Goal: Task Accomplishment & Management: Use online tool/utility

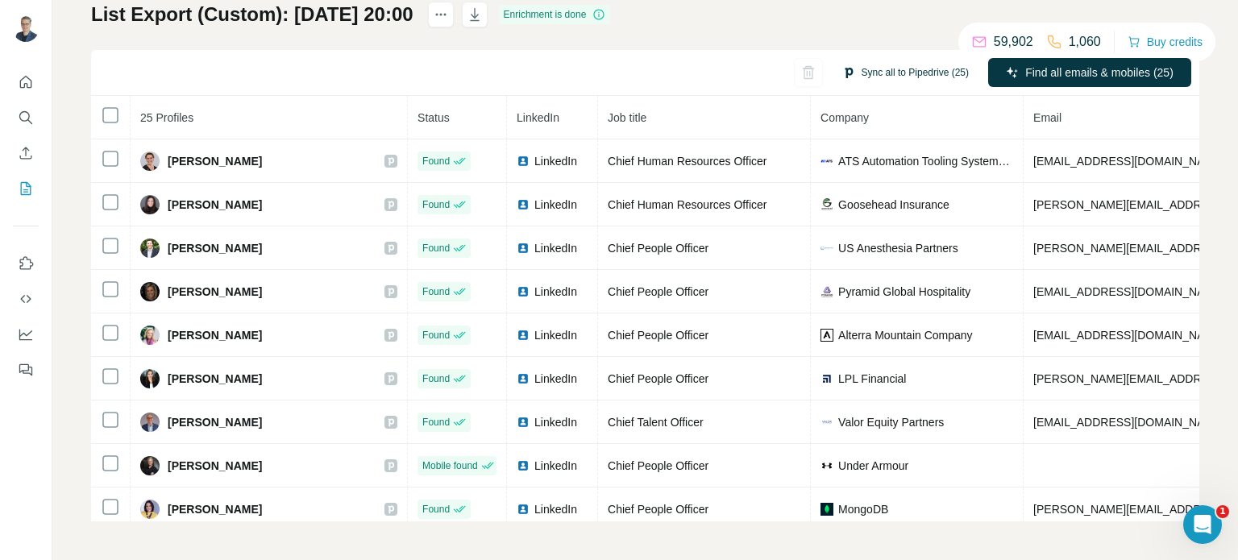
click at [884, 74] on button "Sync all to Pipedrive (25)" at bounding box center [905, 72] width 149 height 24
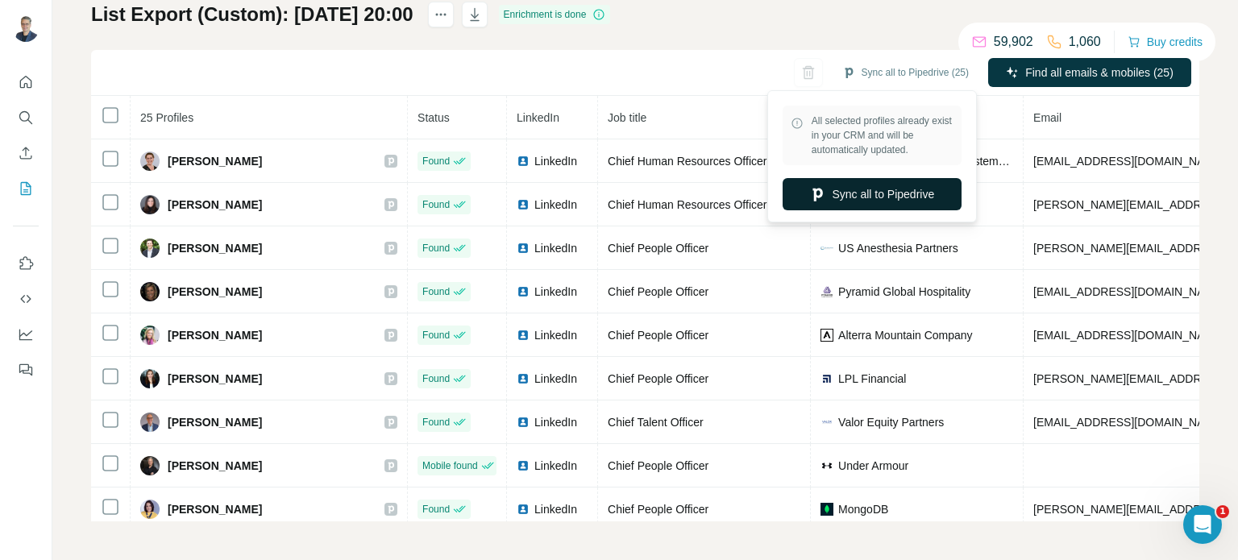
click at [863, 196] on button "Sync all to Pipedrive" at bounding box center [872, 194] width 179 height 32
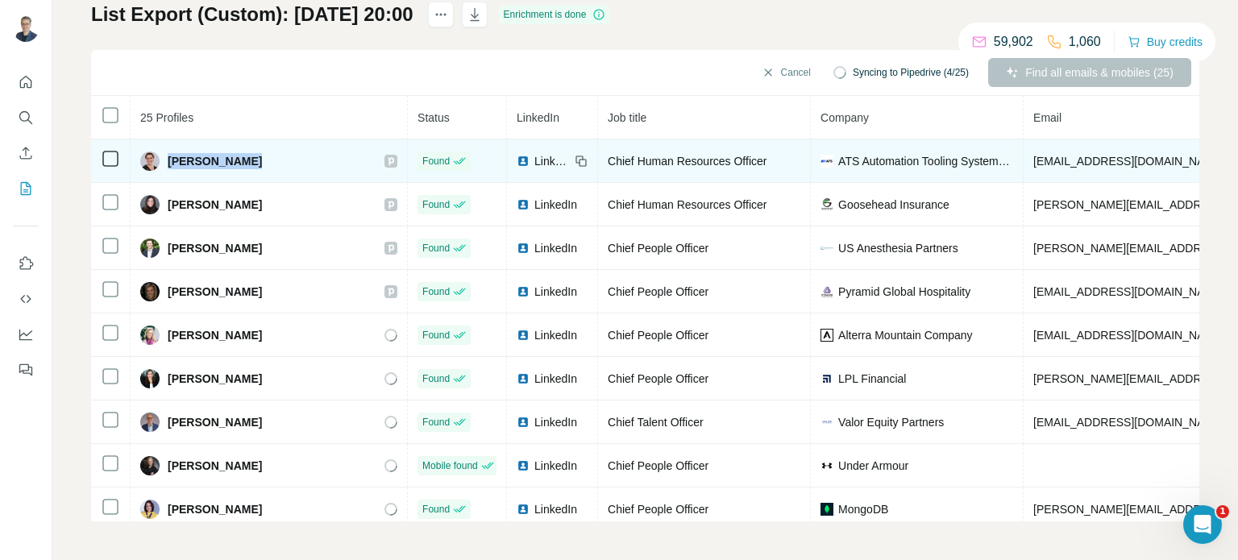
drag, startPoint x: 164, startPoint y: 164, endPoint x: 243, endPoint y: 163, distance: 79.0
click at [243, 163] on div "[PERSON_NAME]" at bounding box center [201, 161] width 122 height 19
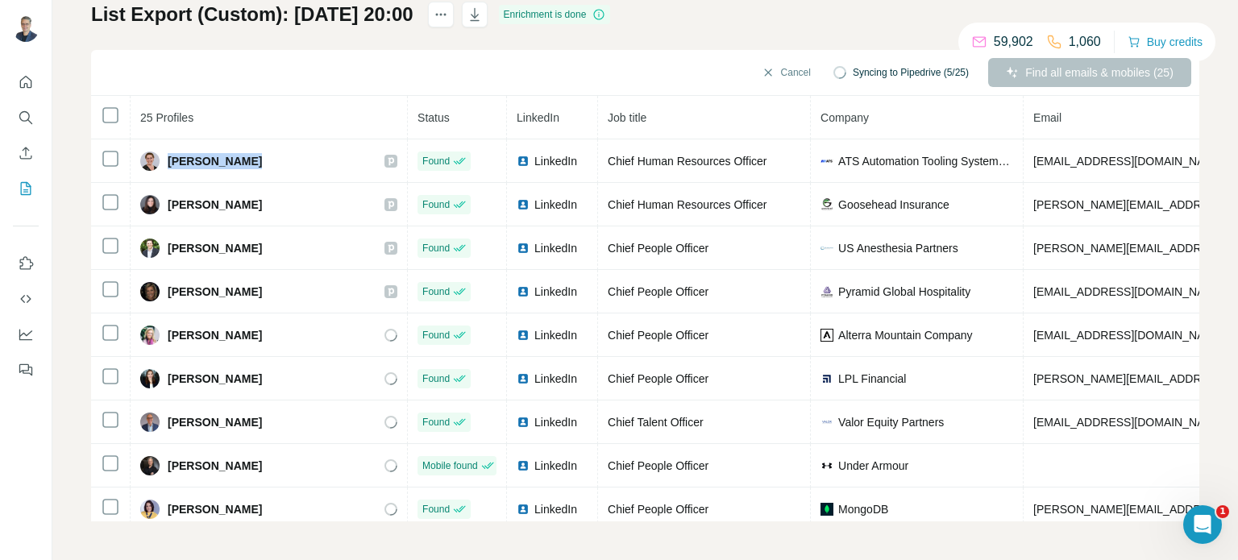
copy span "[PERSON_NAME]"
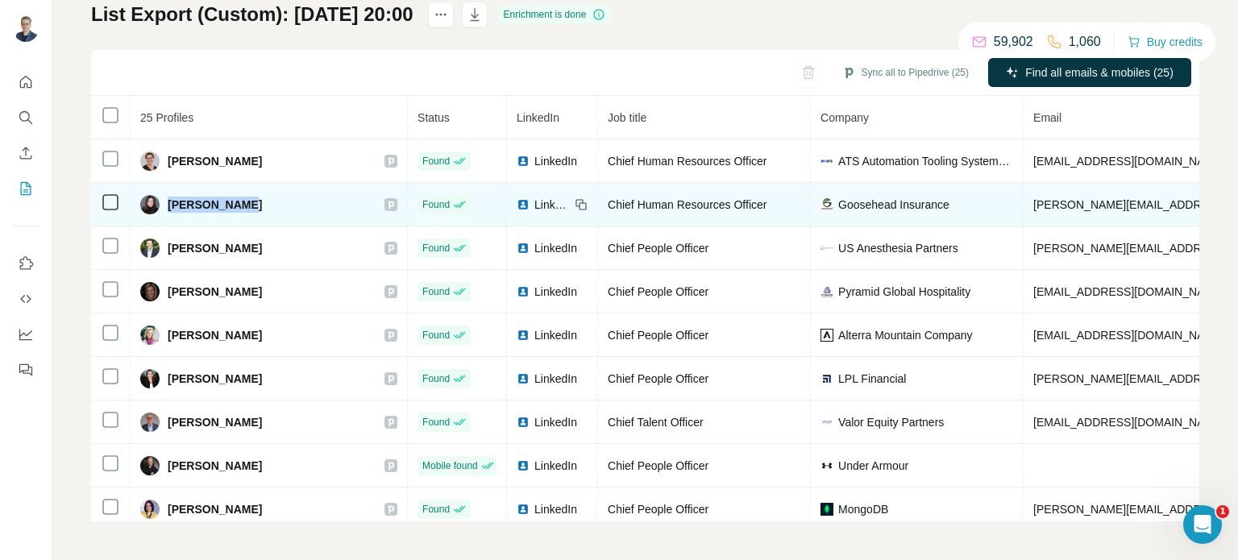
drag, startPoint x: 248, startPoint y: 208, endPoint x: 168, endPoint y: 206, distance: 80.6
click at [168, 206] on div "[PERSON_NAME]" at bounding box center [268, 204] width 257 height 19
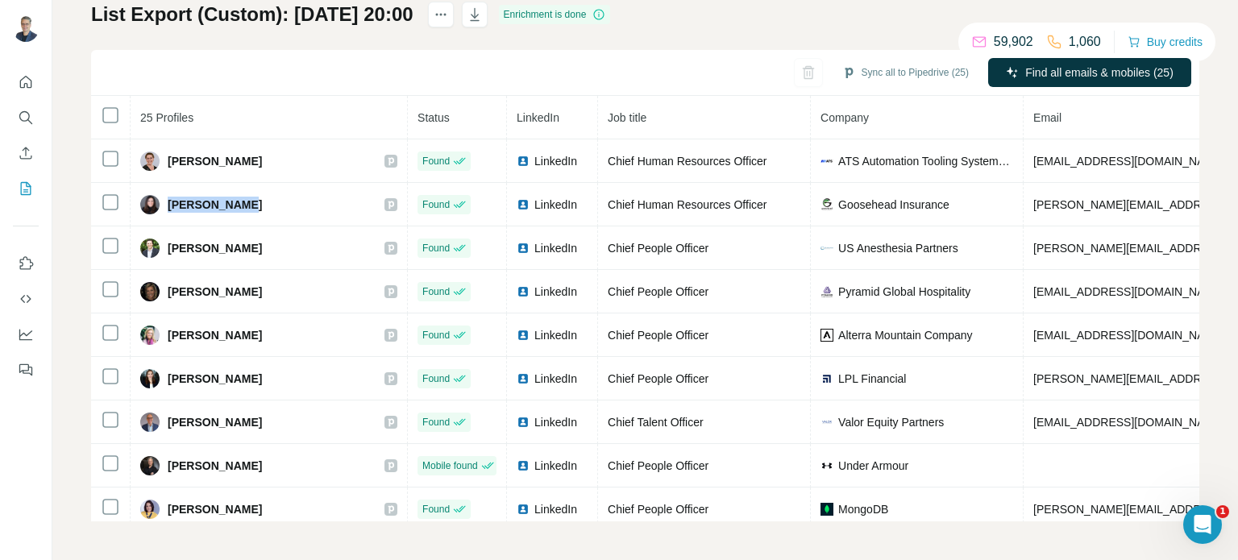
copy span "[PERSON_NAME]"
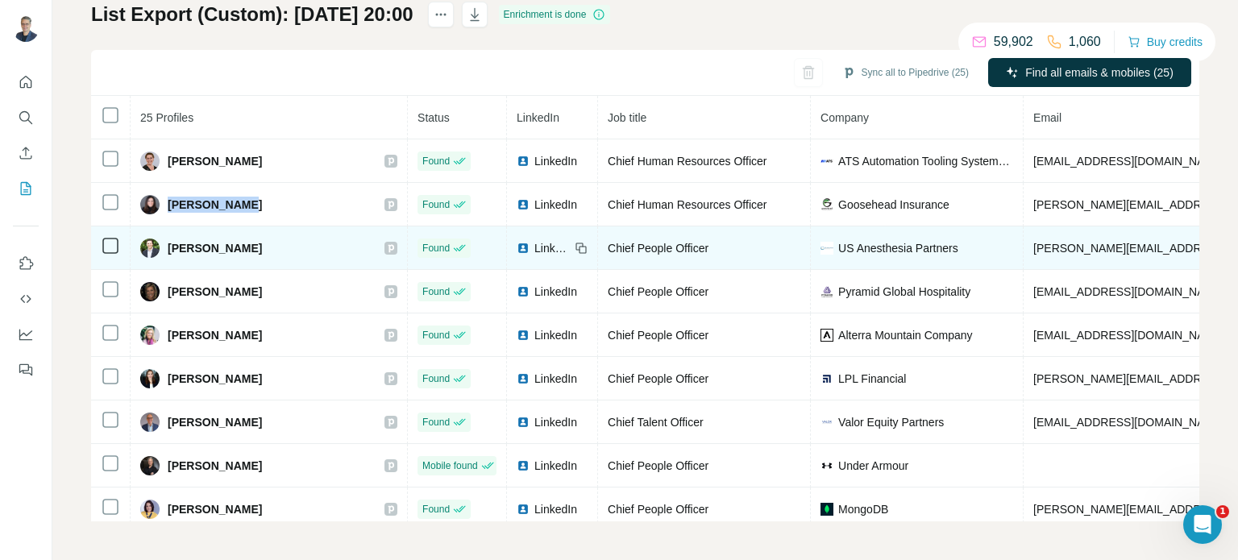
drag, startPoint x: 166, startPoint y: 247, endPoint x: 260, endPoint y: 251, distance: 93.6
click at [260, 251] on div "[PERSON_NAME]" at bounding box center [201, 248] width 122 height 19
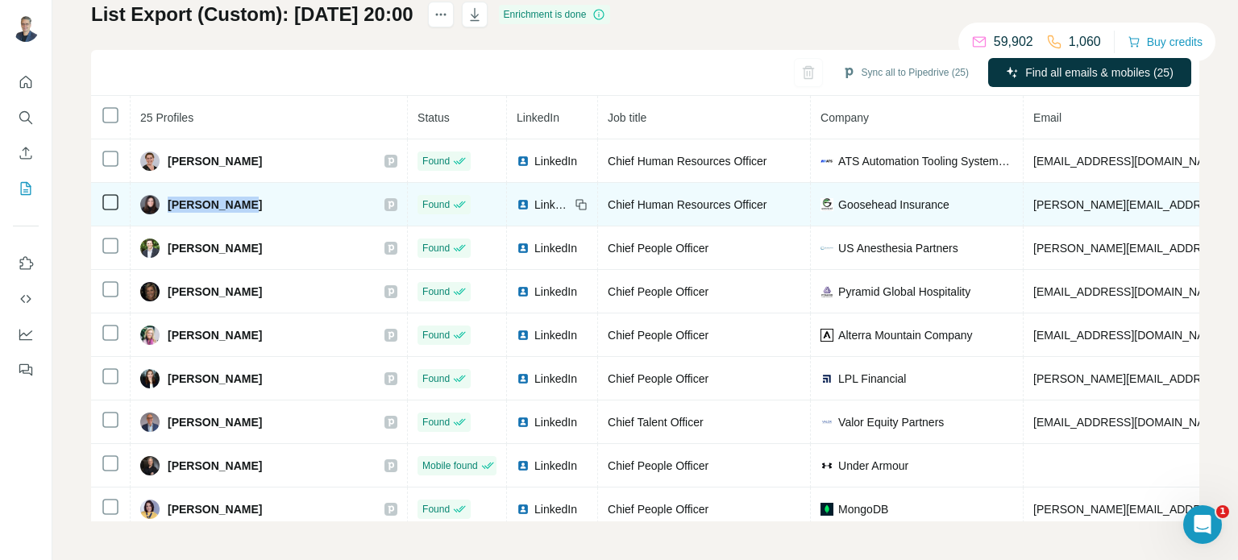
copy span "[PERSON_NAME]"
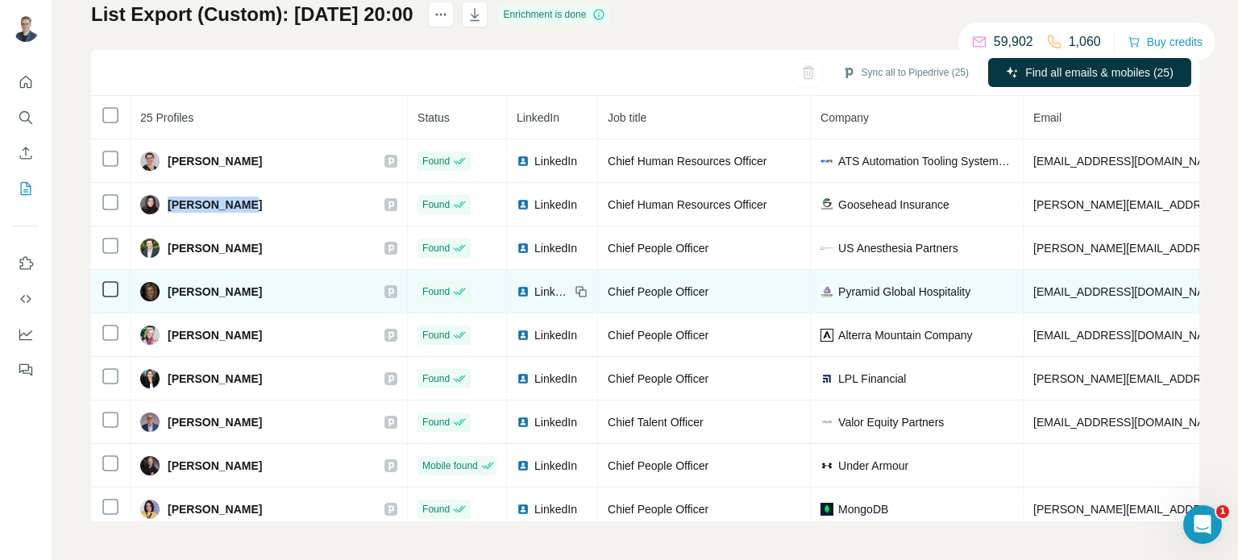
drag, startPoint x: 168, startPoint y: 286, endPoint x: 253, endPoint y: 287, distance: 84.6
click at [253, 287] on span "[PERSON_NAME]" at bounding box center [215, 292] width 94 height 16
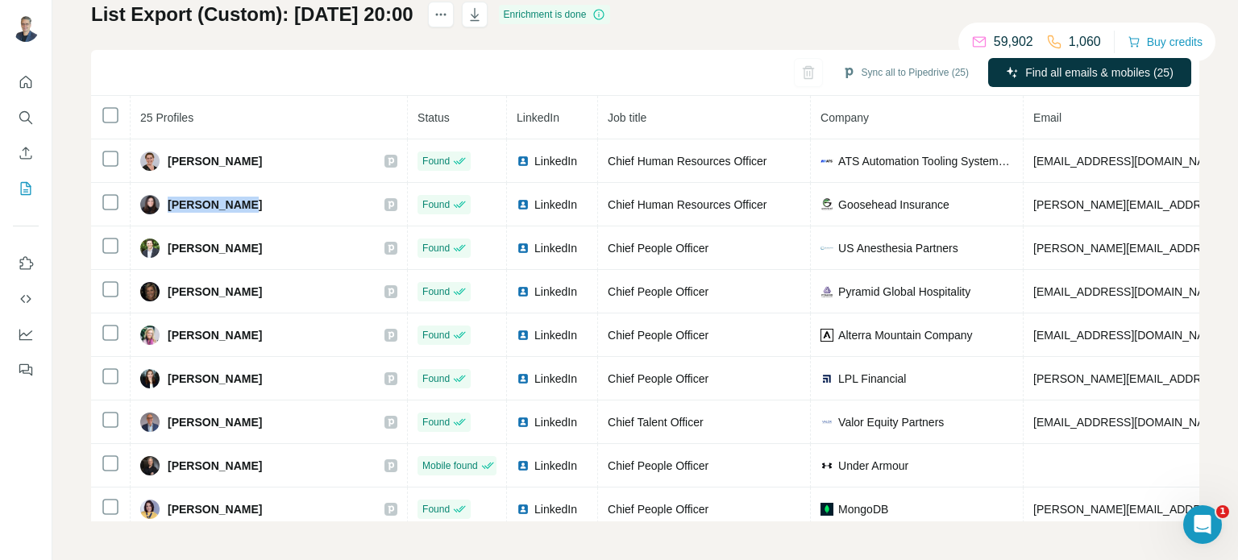
copy span "[PERSON_NAME]"
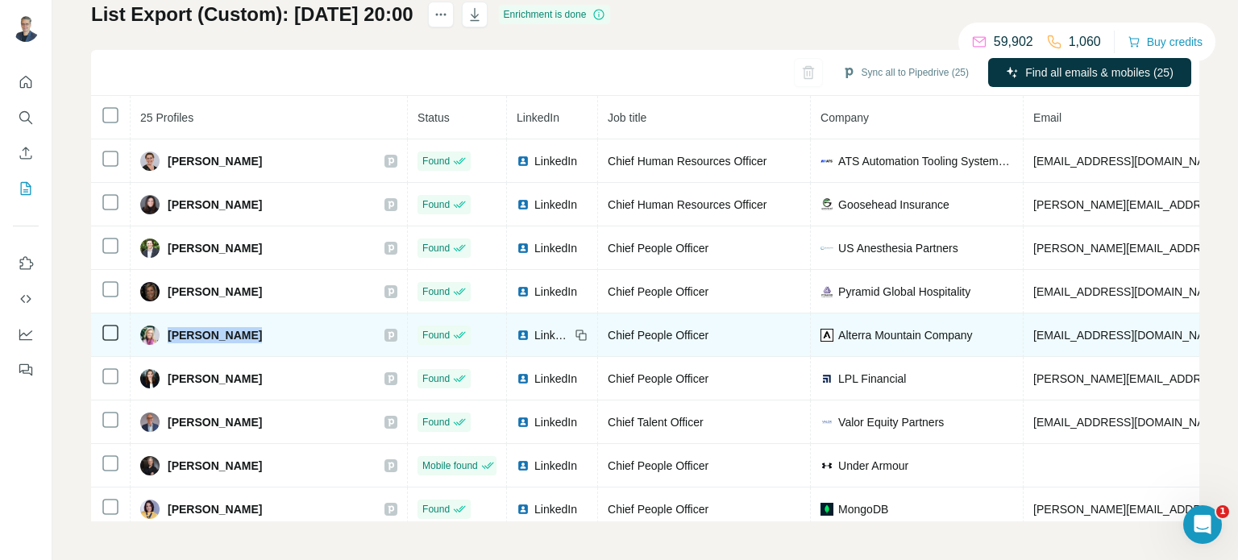
drag, startPoint x: 168, startPoint y: 331, endPoint x: 239, endPoint y: 330, distance: 70.1
click at [239, 330] on div "[PERSON_NAME]" at bounding box center [268, 335] width 257 height 19
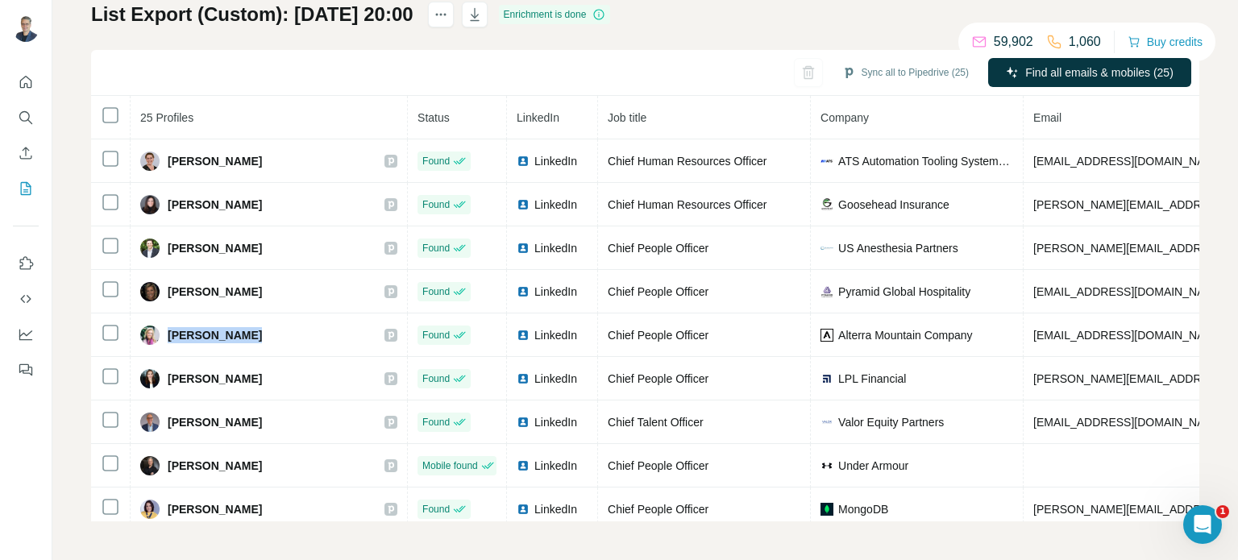
copy span "[PERSON_NAME]"
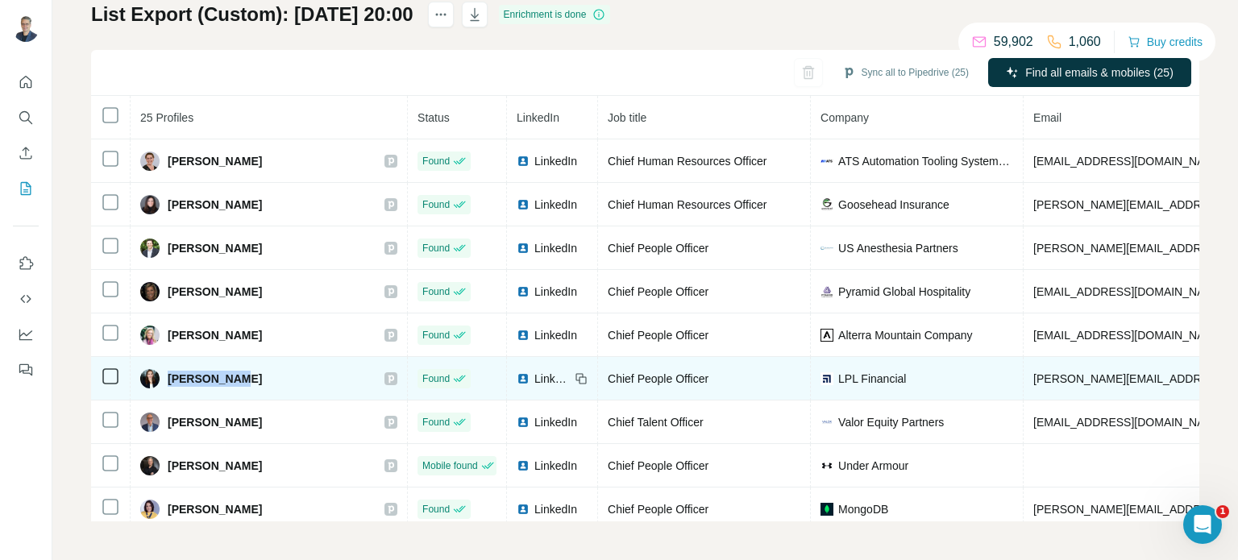
drag, startPoint x: 164, startPoint y: 380, endPoint x: 226, endPoint y: 382, distance: 62.1
click at [226, 382] on div "[PERSON_NAME]" at bounding box center [268, 378] width 257 height 19
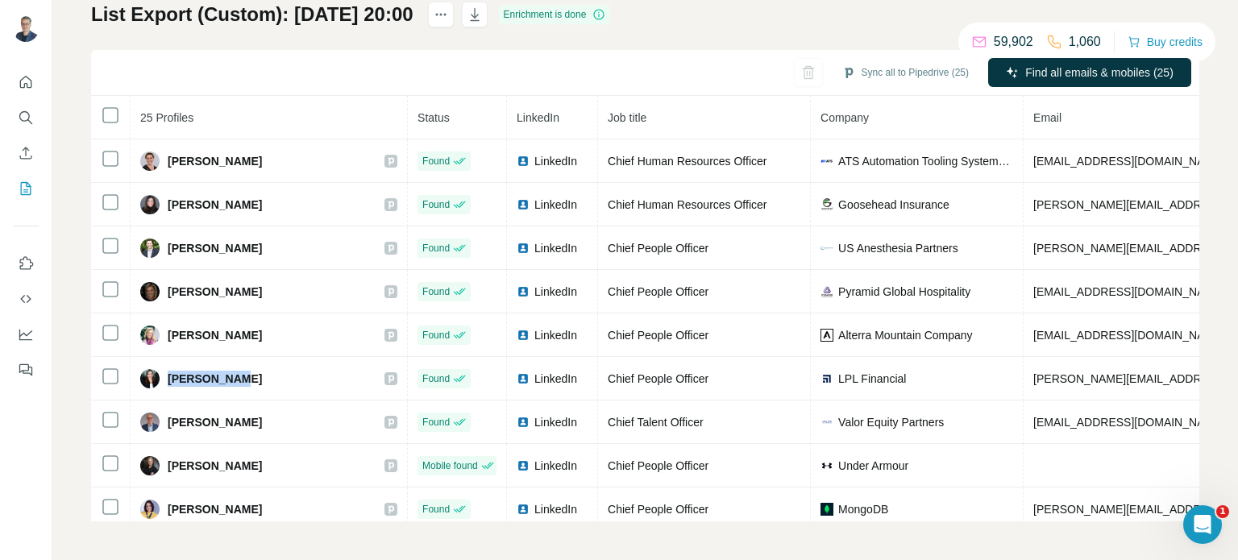
copy span "[PERSON_NAME]"
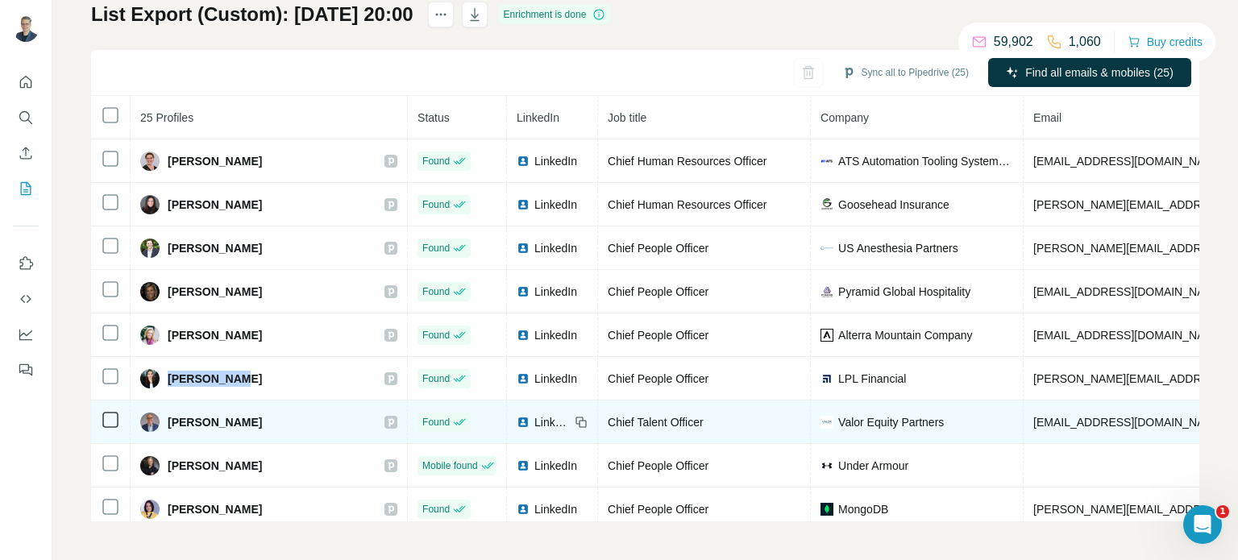
drag, startPoint x: 245, startPoint y: 419, endPoint x: 163, endPoint y: 418, distance: 82.2
click at [163, 418] on div "[PERSON_NAME]" at bounding box center [268, 422] width 257 height 19
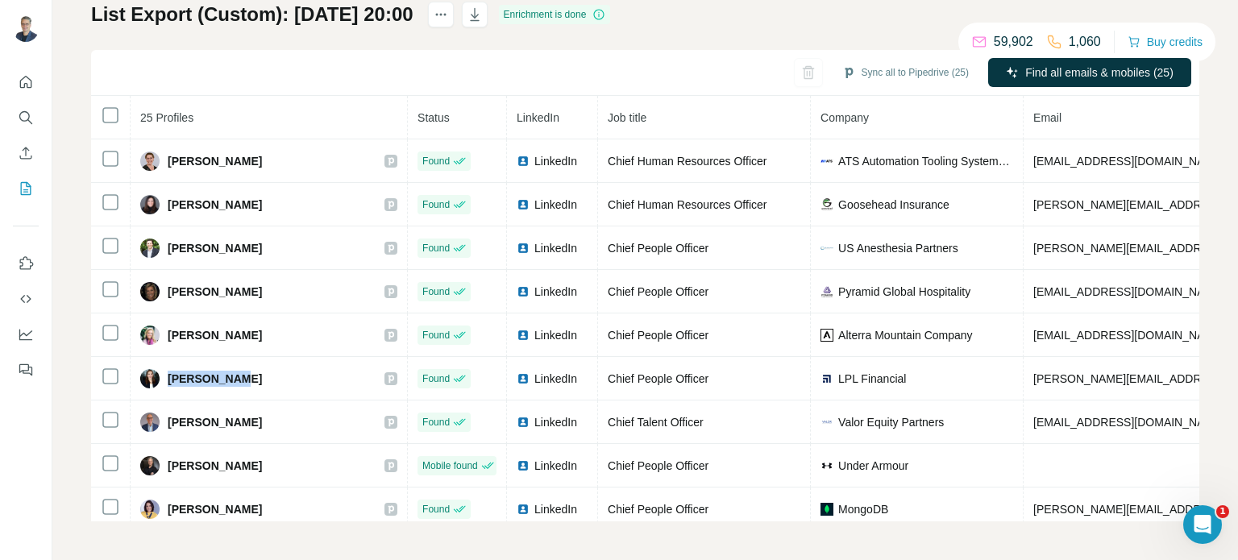
copy div "[PERSON_NAME]"
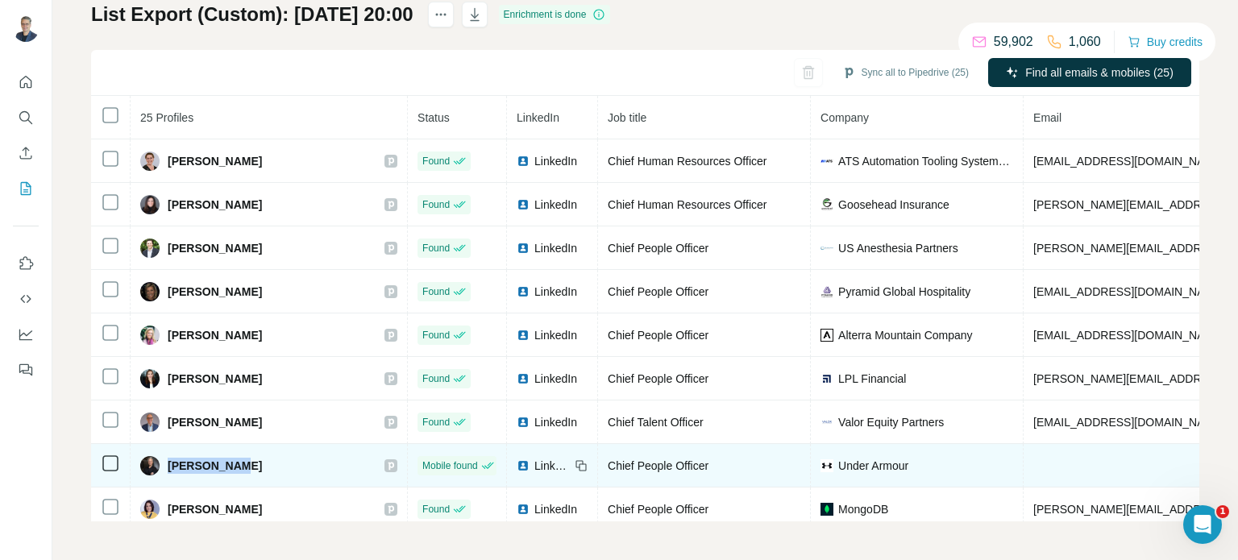
drag, startPoint x: 164, startPoint y: 460, endPoint x: 254, endPoint y: 470, distance: 90.8
click at [254, 470] on div "[PERSON_NAME]" at bounding box center [268, 465] width 257 height 19
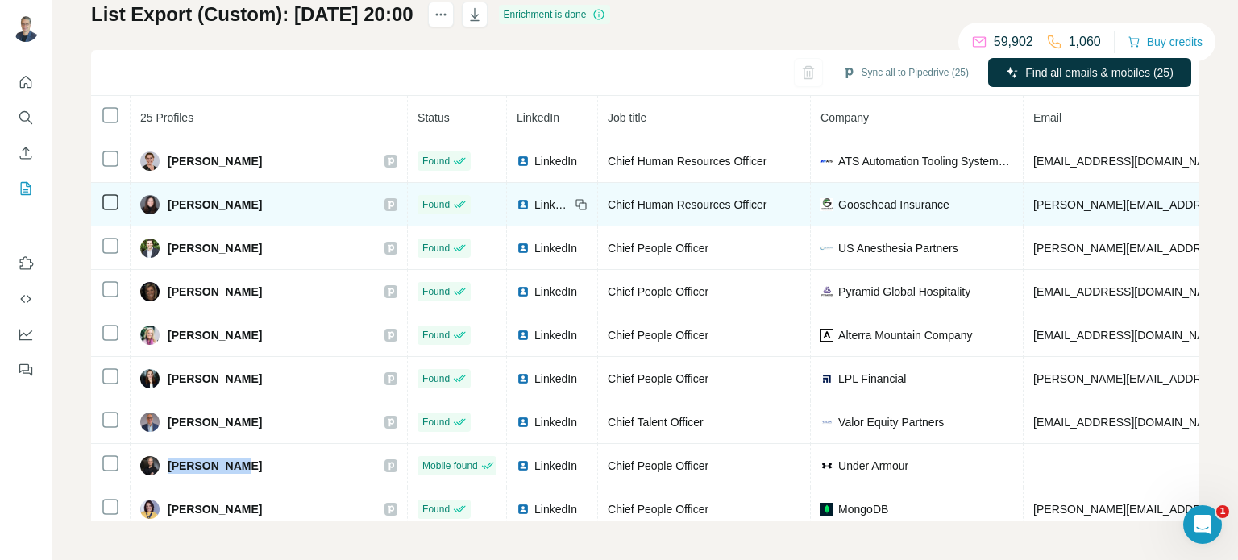
copy span "[PERSON_NAME]"
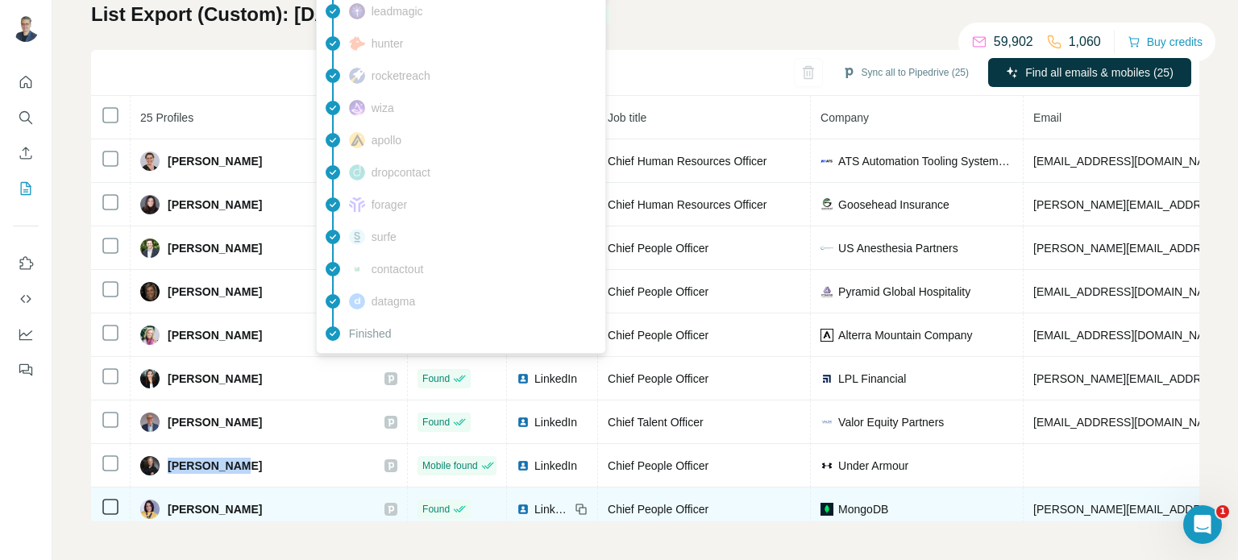
scroll to position [161, 0]
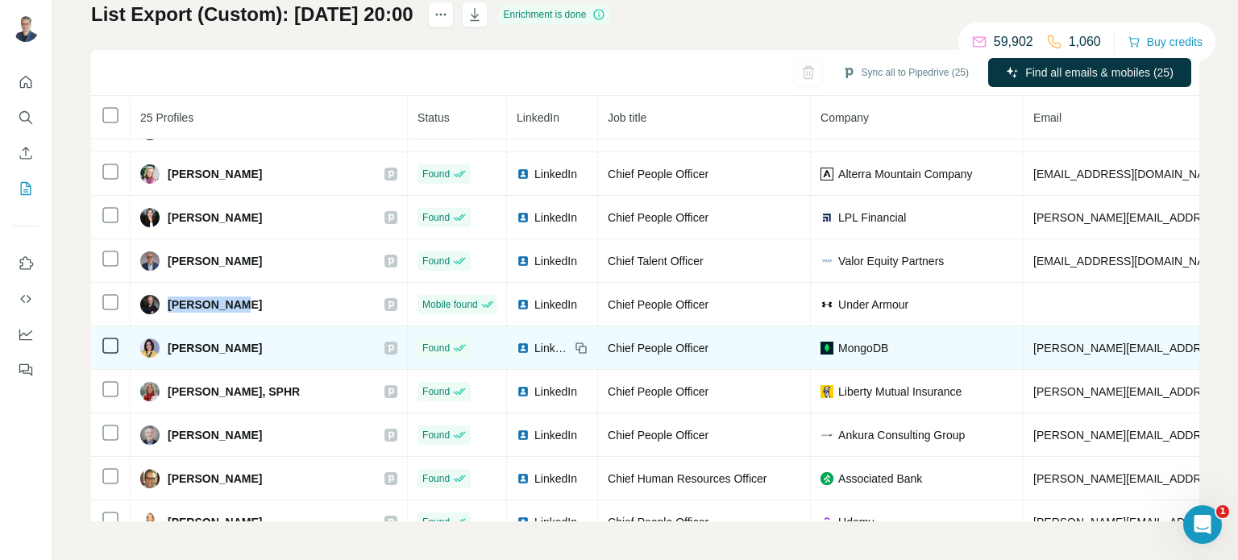
drag, startPoint x: 162, startPoint y: 347, endPoint x: 257, endPoint y: 353, distance: 95.3
click at [257, 353] on div "[PERSON_NAME]" at bounding box center [268, 348] width 257 height 19
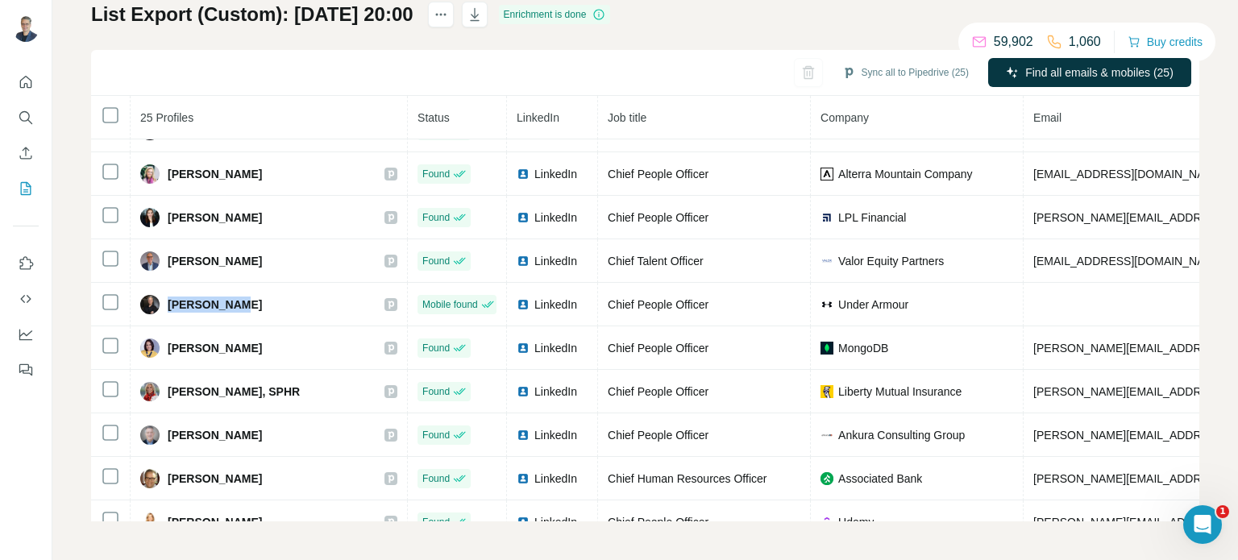
copy div "[PERSON_NAME]"
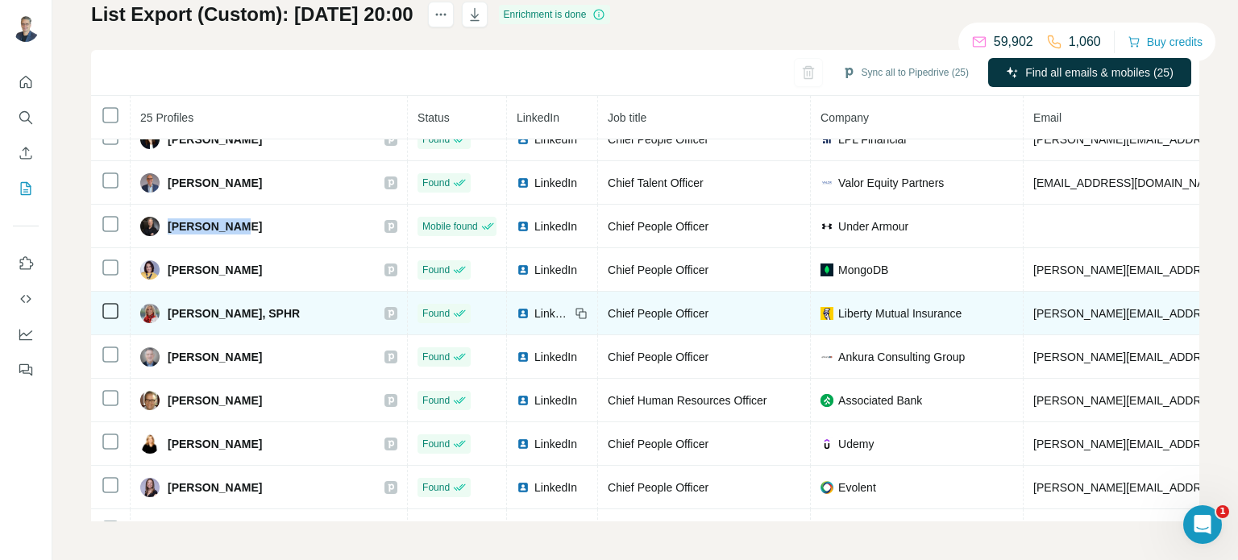
scroll to position [242, 0]
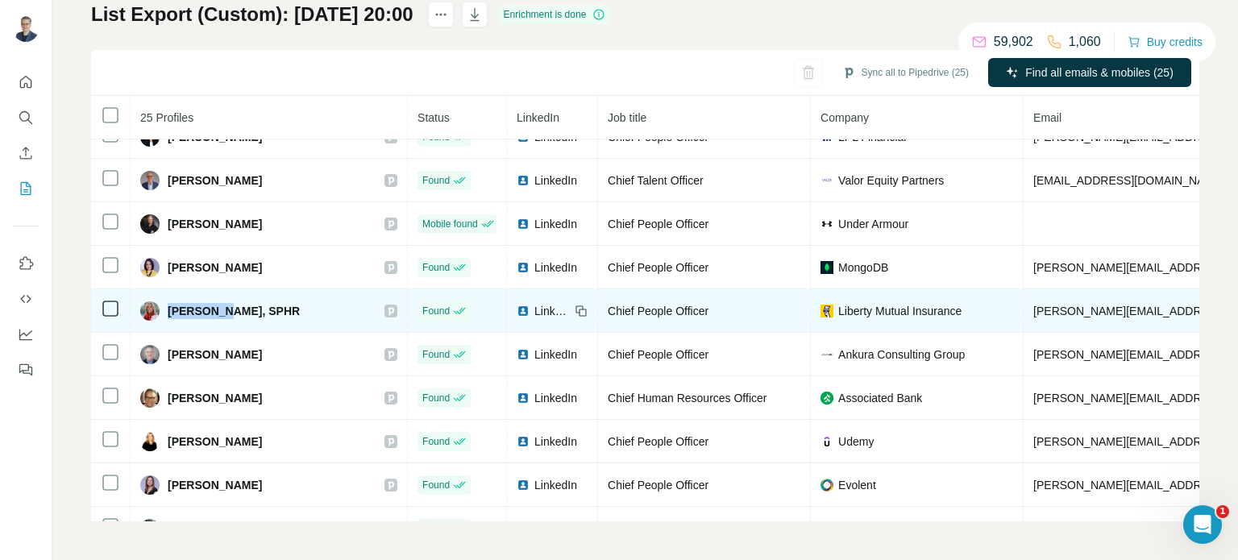
drag, startPoint x: 166, startPoint y: 306, endPoint x: 225, endPoint y: 306, distance: 58.9
click at [225, 306] on div "[PERSON_NAME], SPHR" at bounding box center [220, 310] width 160 height 19
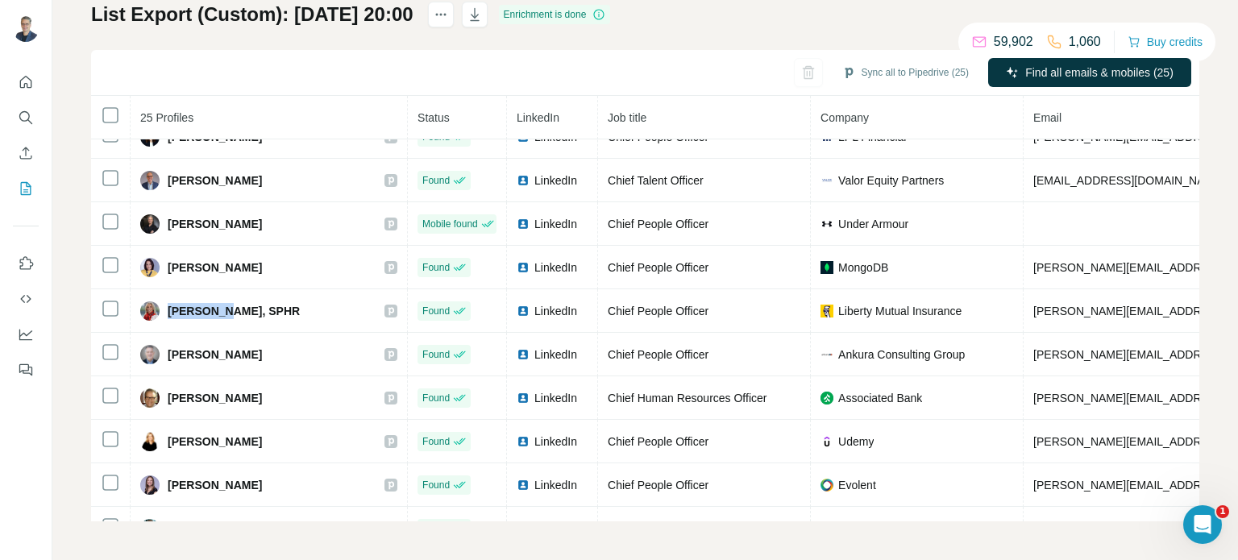
copy span "[PERSON_NAME]"
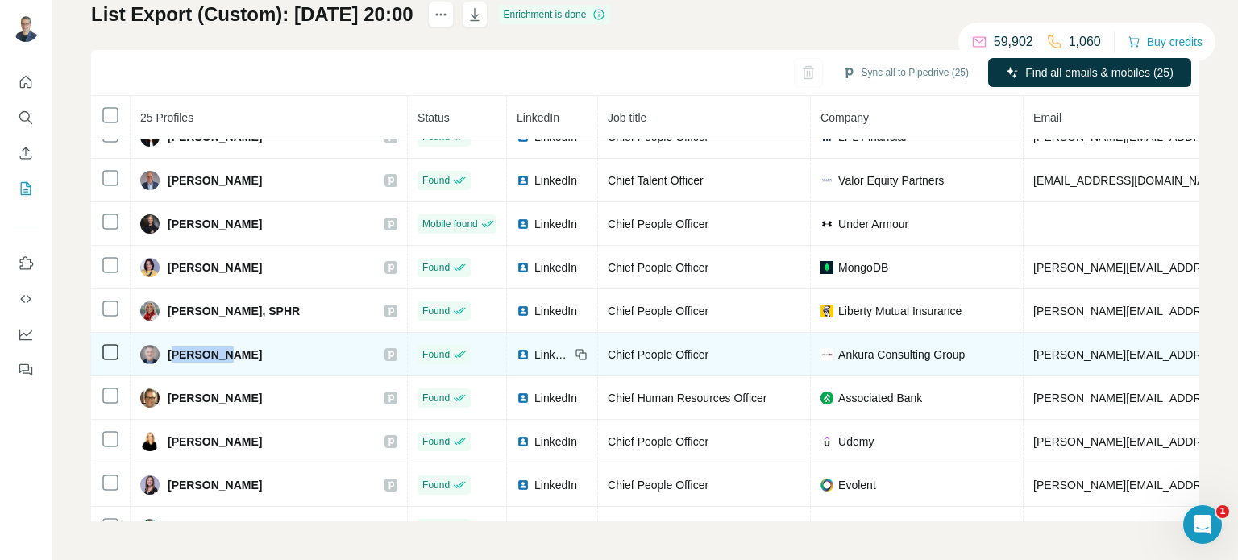
drag, startPoint x: 171, startPoint y: 352, endPoint x: 225, endPoint y: 351, distance: 54.0
click at [225, 351] on span "[PERSON_NAME]" at bounding box center [215, 355] width 94 height 16
click at [168, 357] on span "[PERSON_NAME]" at bounding box center [215, 355] width 94 height 16
drag, startPoint x: 168, startPoint y: 351, endPoint x: 239, endPoint y: 347, distance: 70.2
click at [239, 347] on span "[PERSON_NAME]" at bounding box center [215, 355] width 94 height 16
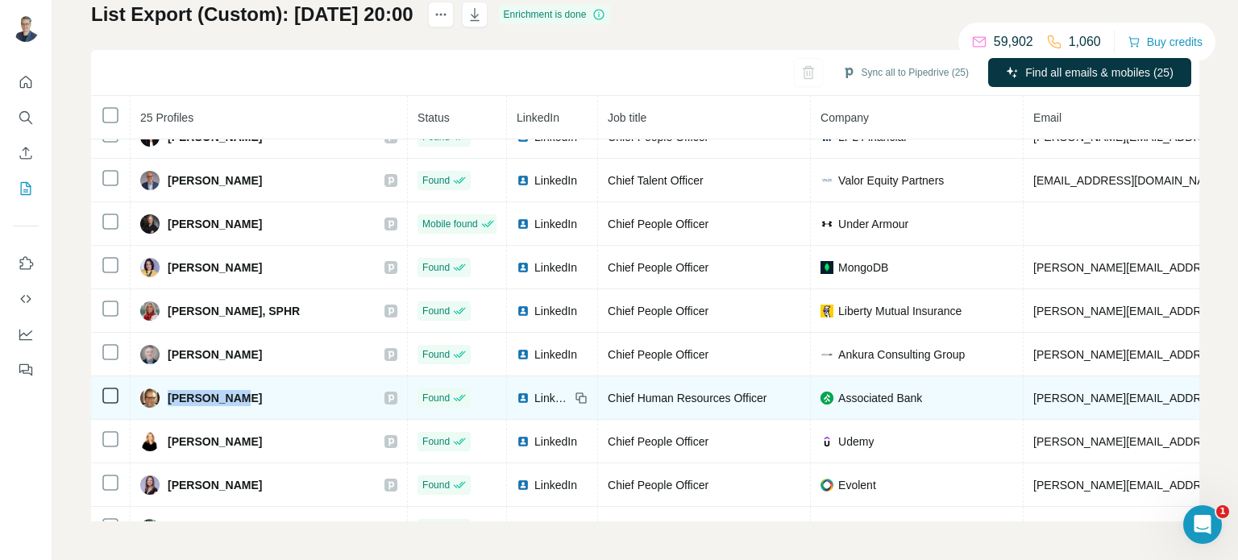
drag, startPoint x: 168, startPoint y: 399, endPoint x: 246, endPoint y: 389, distance: 78.8
click at [246, 389] on div "[PERSON_NAME]" at bounding box center [268, 398] width 257 height 19
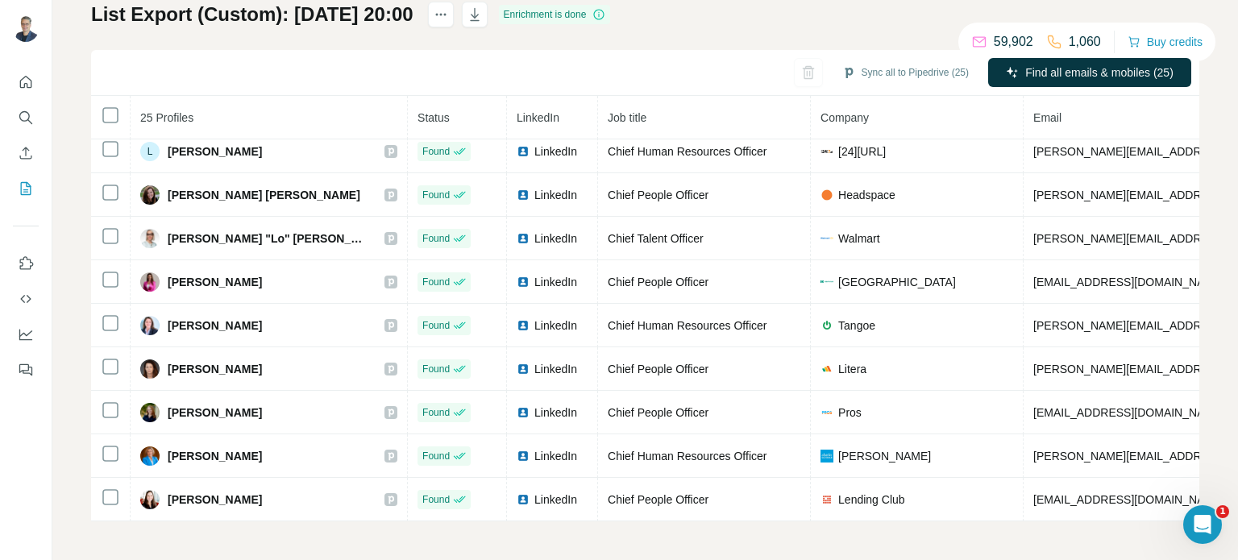
scroll to position [464, 0]
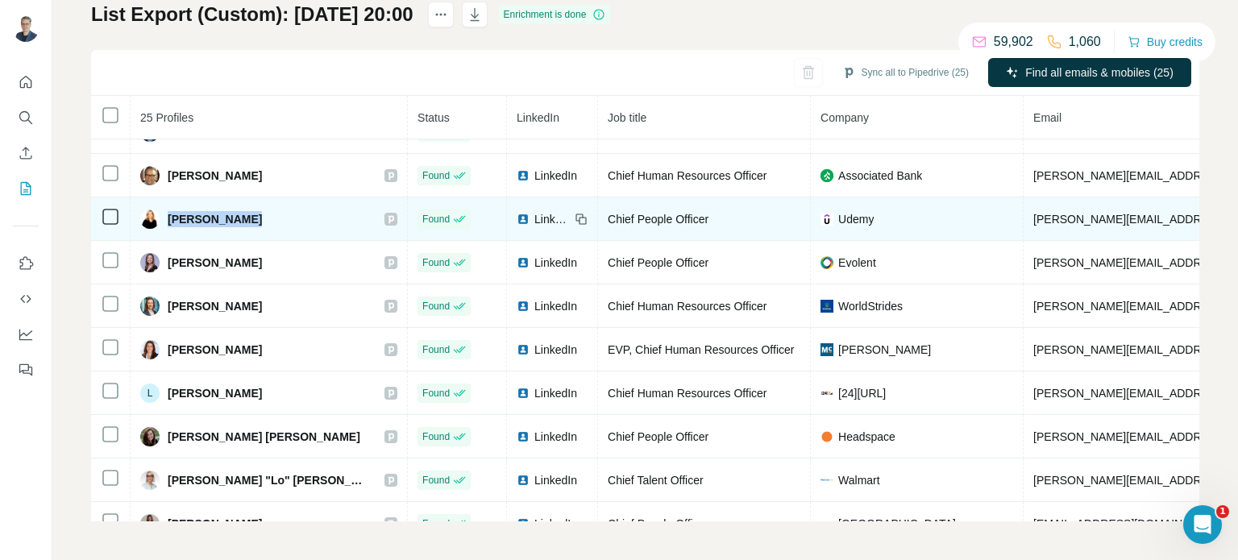
drag, startPoint x: 168, startPoint y: 212, endPoint x: 249, endPoint y: 214, distance: 81.4
click at [249, 214] on span "[PERSON_NAME]" at bounding box center [215, 219] width 94 height 16
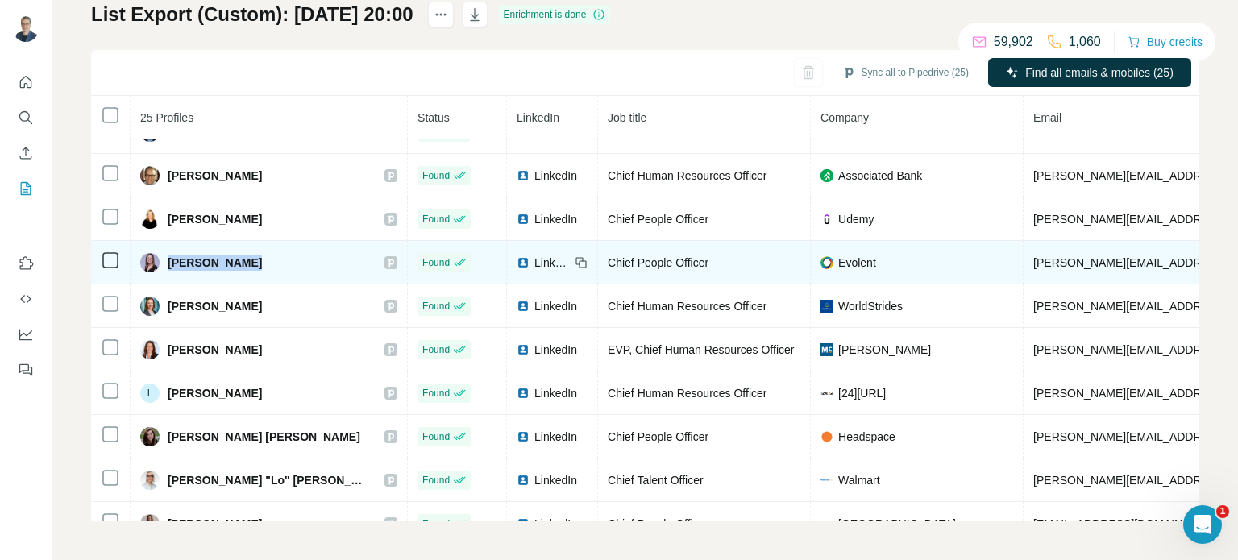
drag, startPoint x: 168, startPoint y: 255, endPoint x: 240, endPoint y: 254, distance: 72.6
click at [240, 255] on span "[PERSON_NAME]" at bounding box center [215, 263] width 94 height 16
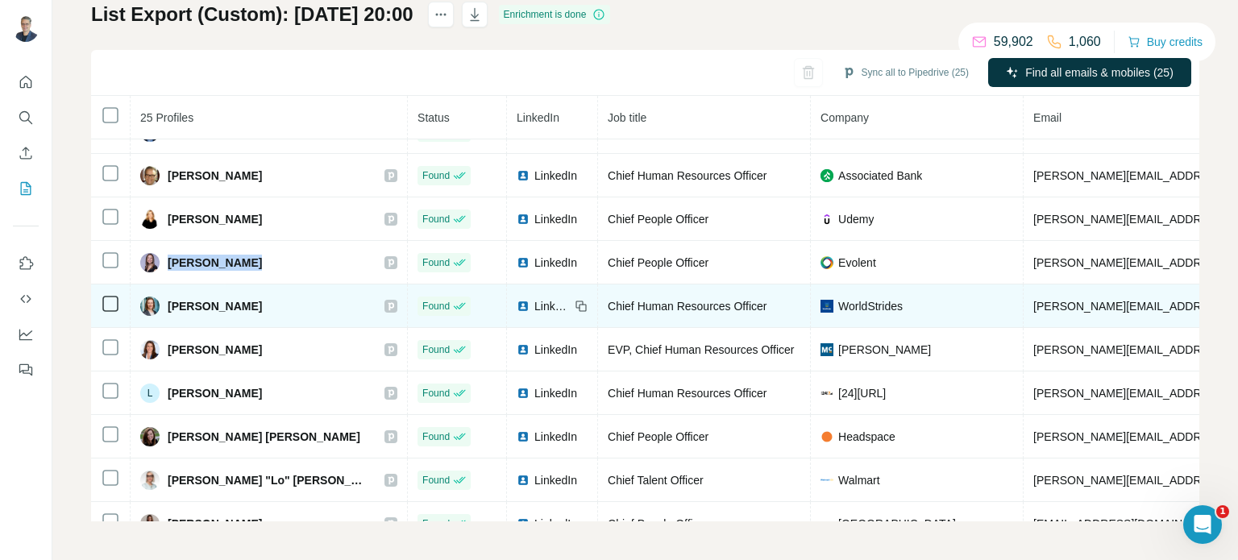
drag, startPoint x: 170, startPoint y: 302, endPoint x: 252, endPoint y: 302, distance: 81.4
click at [252, 302] on span "[PERSON_NAME]" at bounding box center [215, 306] width 94 height 16
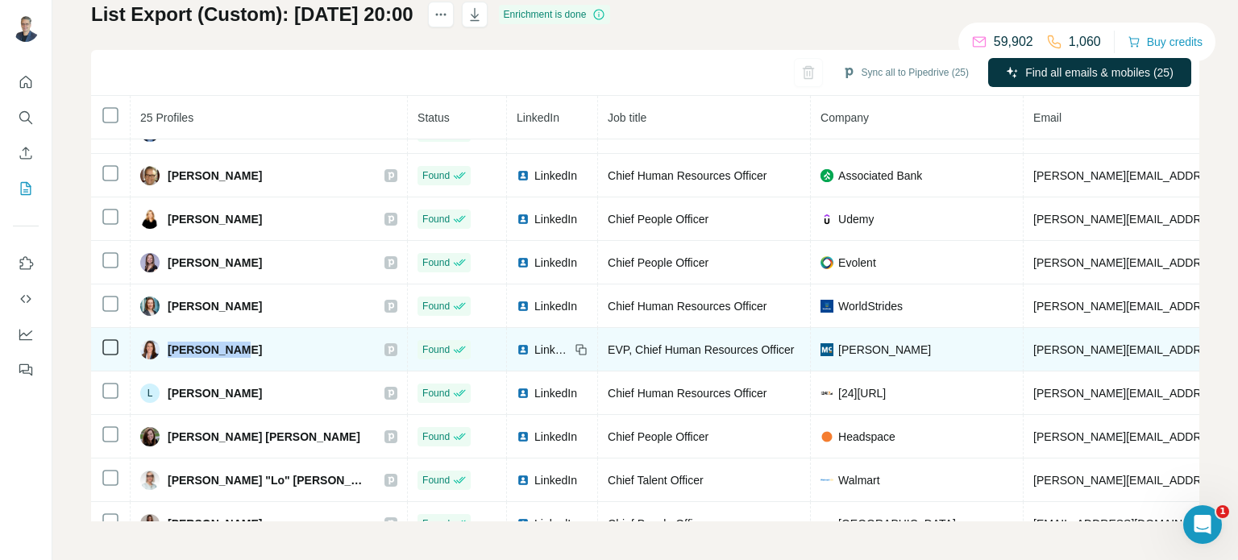
drag, startPoint x: 169, startPoint y: 341, endPoint x: 239, endPoint y: 343, distance: 69.4
click at [239, 343] on div "[PERSON_NAME]" at bounding box center [268, 349] width 257 height 19
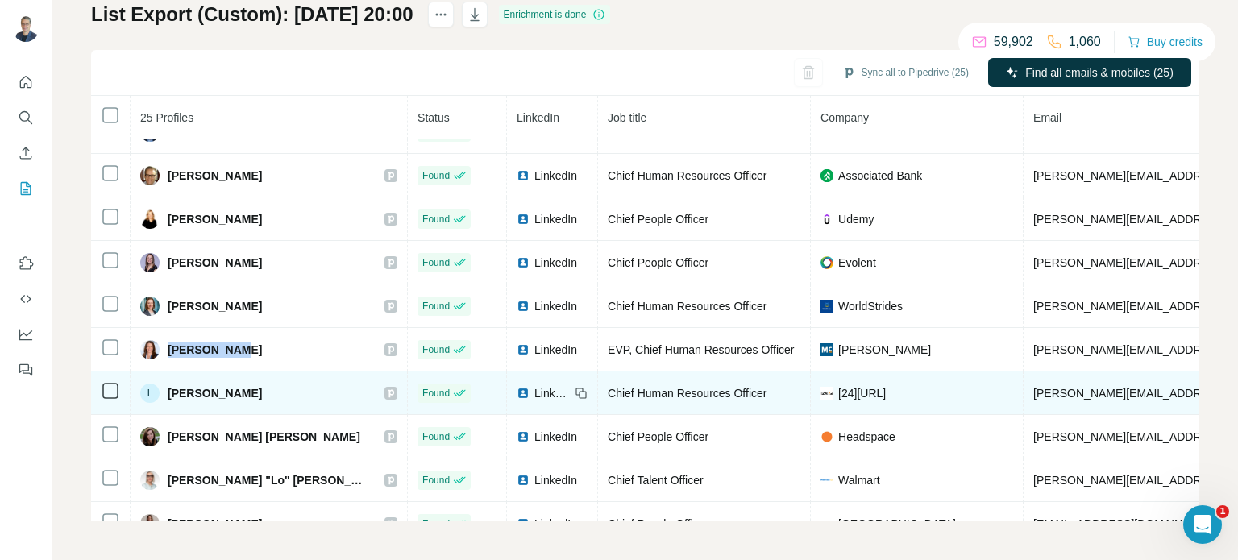
drag, startPoint x: 168, startPoint y: 389, endPoint x: 260, endPoint y: 389, distance: 91.1
click at [260, 389] on span "[PERSON_NAME]" at bounding box center [215, 393] width 94 height 16
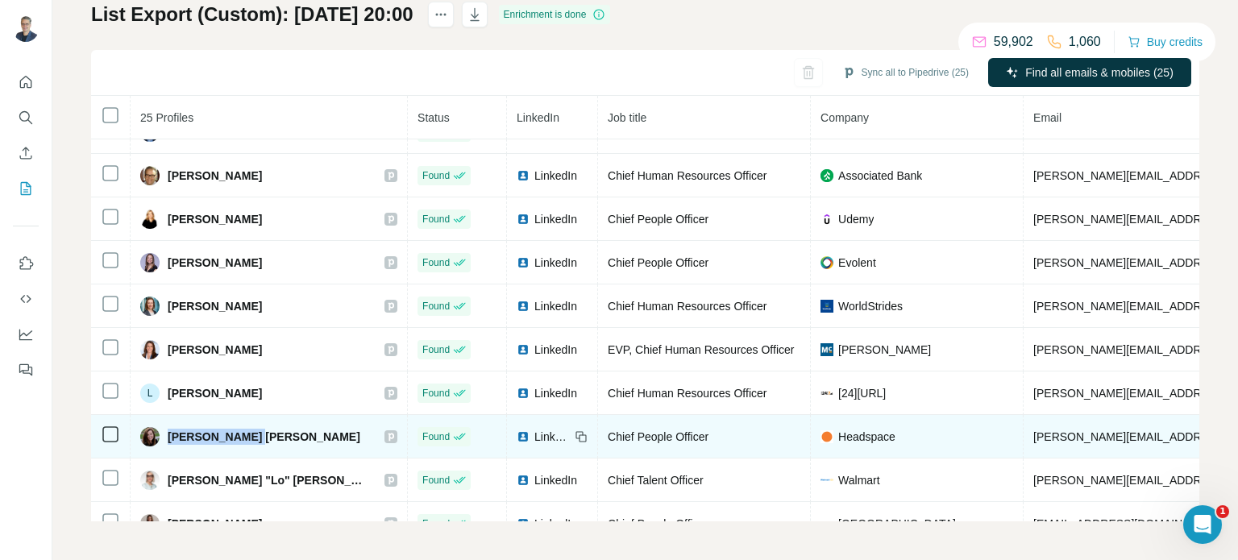
drag, startPoint x: 168, startPoint y: 430, endPoint x: 247, endPoint y: 431, distance: 79.0
click at [247, 431] on span "[PERSON_NAME] [PERSON_NAME]" at bounding box center [264, 437] width 193 height 16
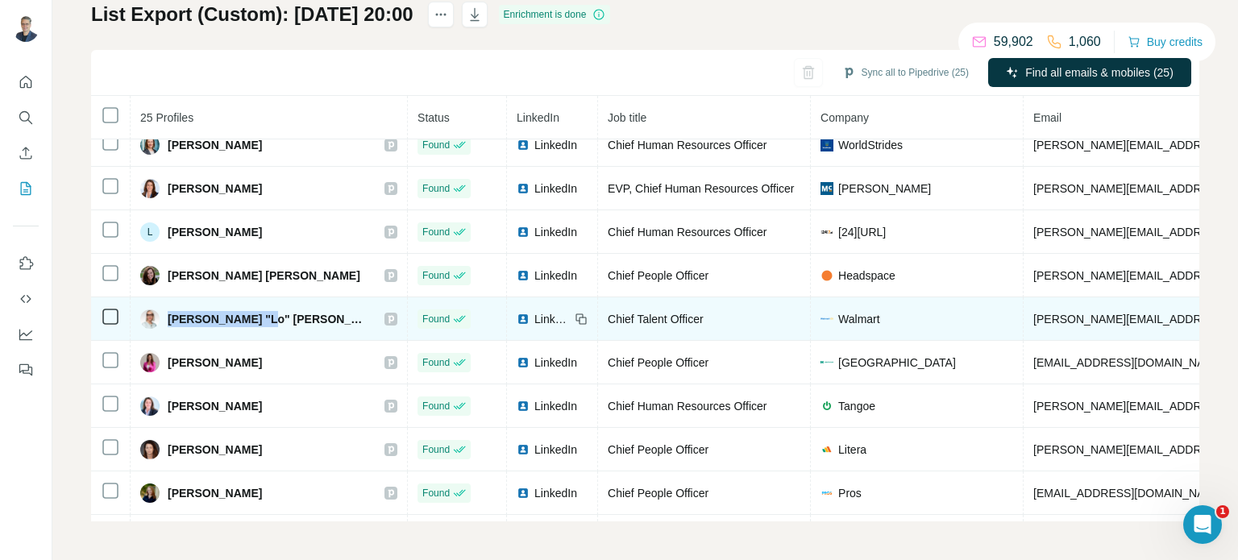
drag, startPoint x: 168, startPoint y: 308, endPoint x: 252, endPoint y: 315, distance: 85.0
click at [252, 315] on span "[PERSON_NAME] "Lo" [PERSON_NAME]" at bounding box center [268, 319] width 201 height 16
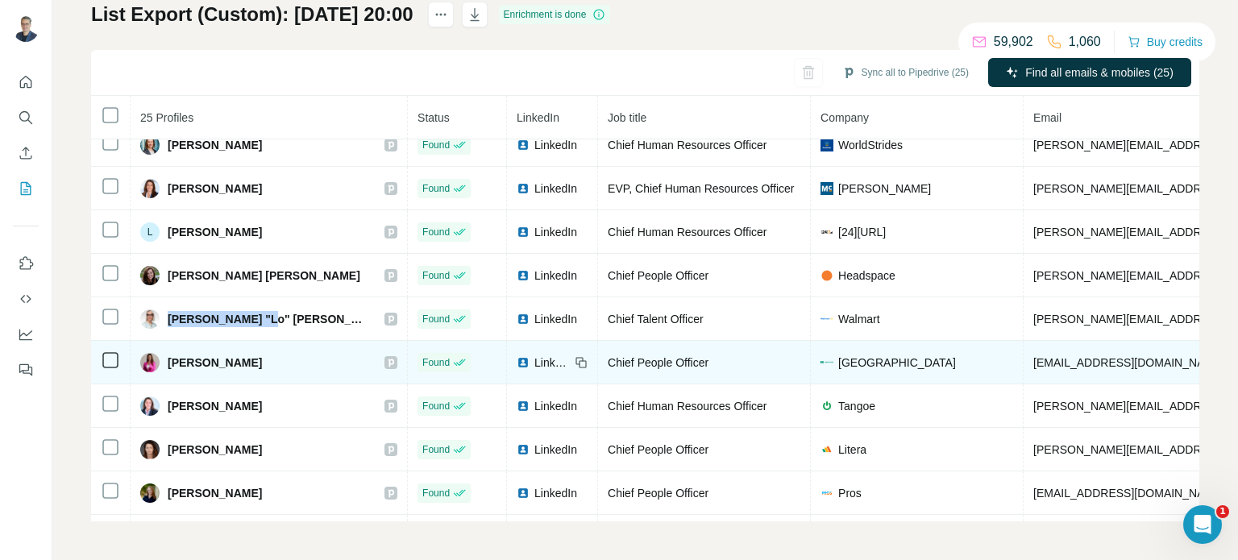
drag, startPoint x: 168, startPoint y: 356, endPoint x: 251, endPoint y: 355, distance: 83.0
click at [251, 355] on div "[PERSON_NAME]" at bounding box center [268, 362] width 257 height 19
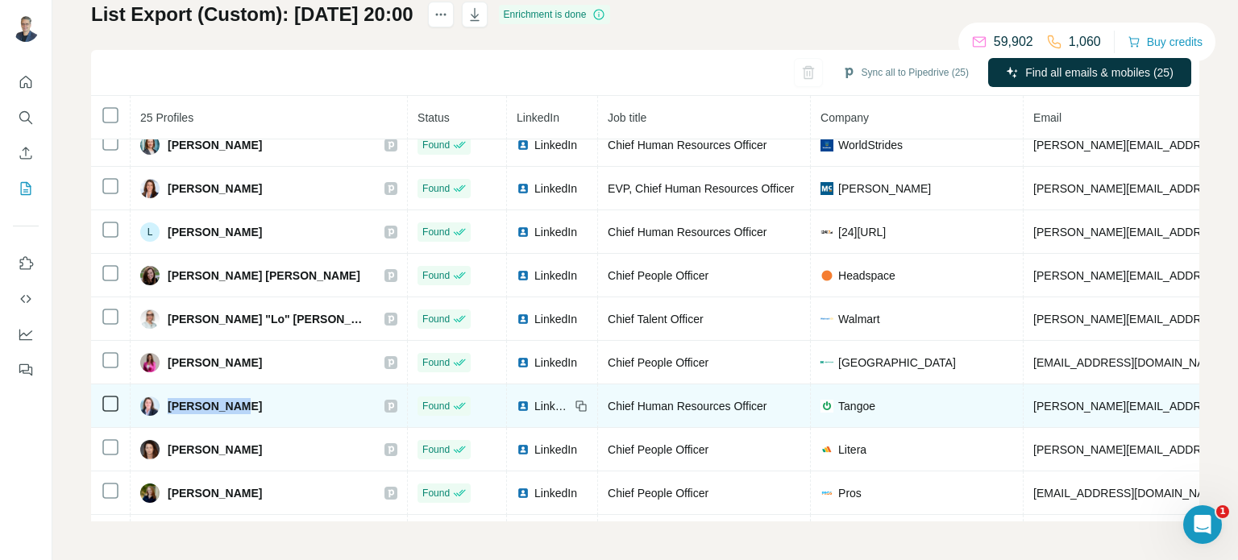
drag, startPoint x: 169, startPoint y: 396, endPoint x: 239, endPoint y: 394, distance: 69.3
click at [239, 397] on div "[PERSON_NAME]" at bounding box center [268, 406] width 257 height 19
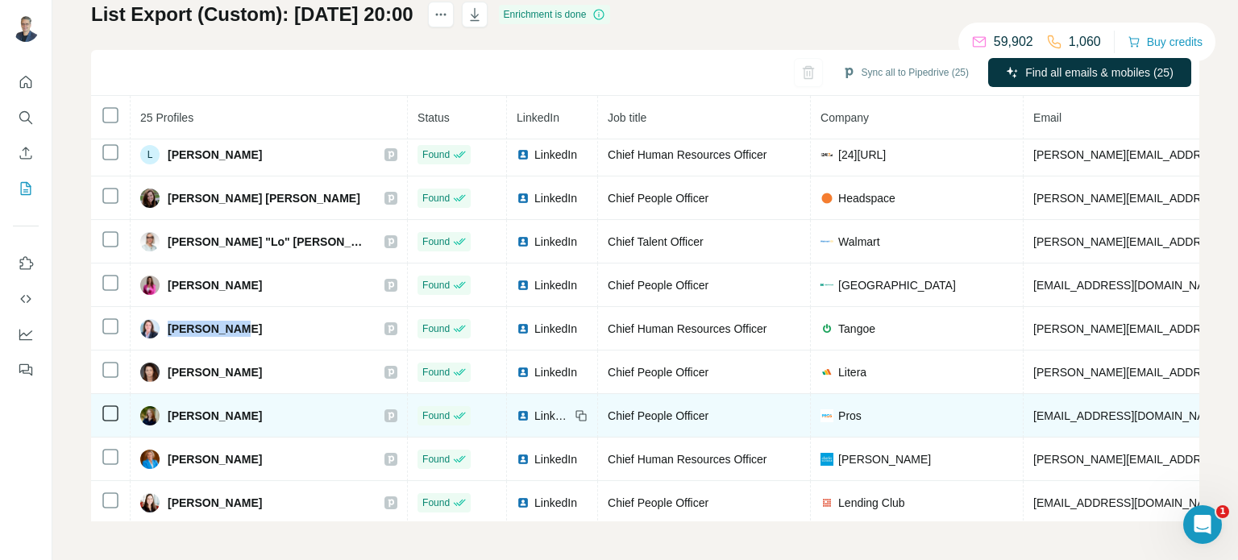
scroll to position [706, 0]
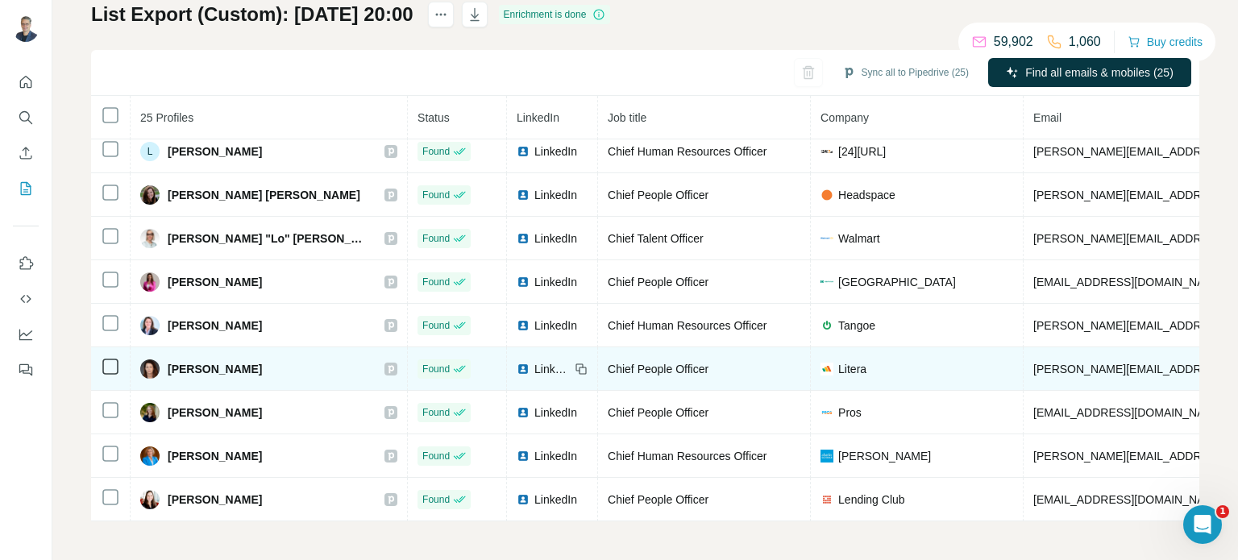
click at [171, 361] on span "[PERSON_NAME]" at bounding box center [215, 369] width 94 height 16
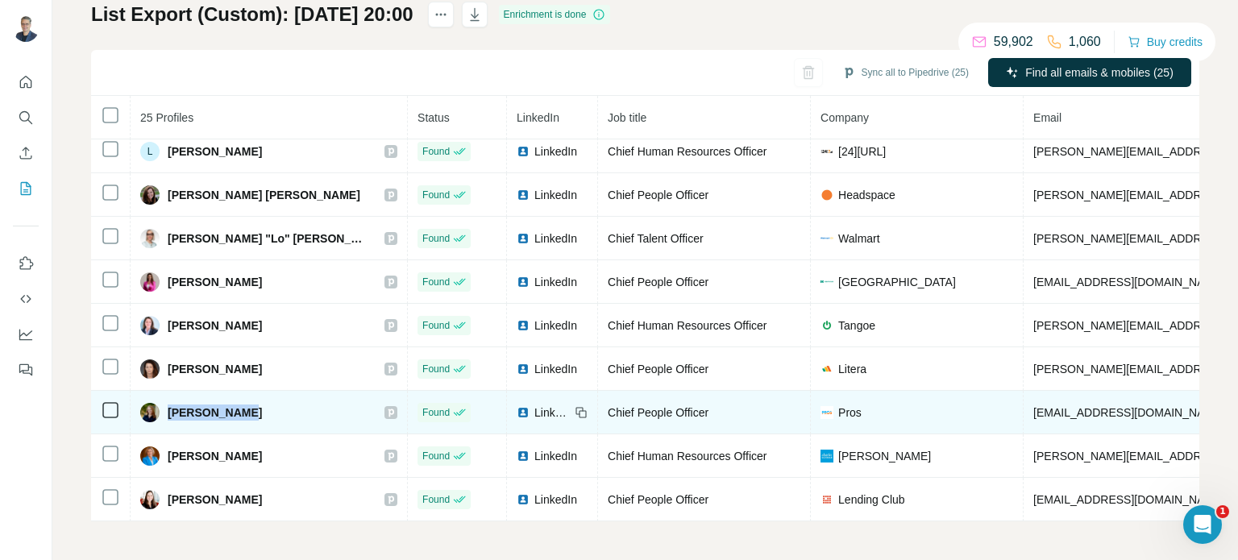
drag, startPoint x: 168, startPoint y: 407, endPoint x: 235, endPoint y: 401, distance: 68.0
click at [235, 405] on span "[PERSON_NAME]" at bounding box center [215, 413] width 94 height 16
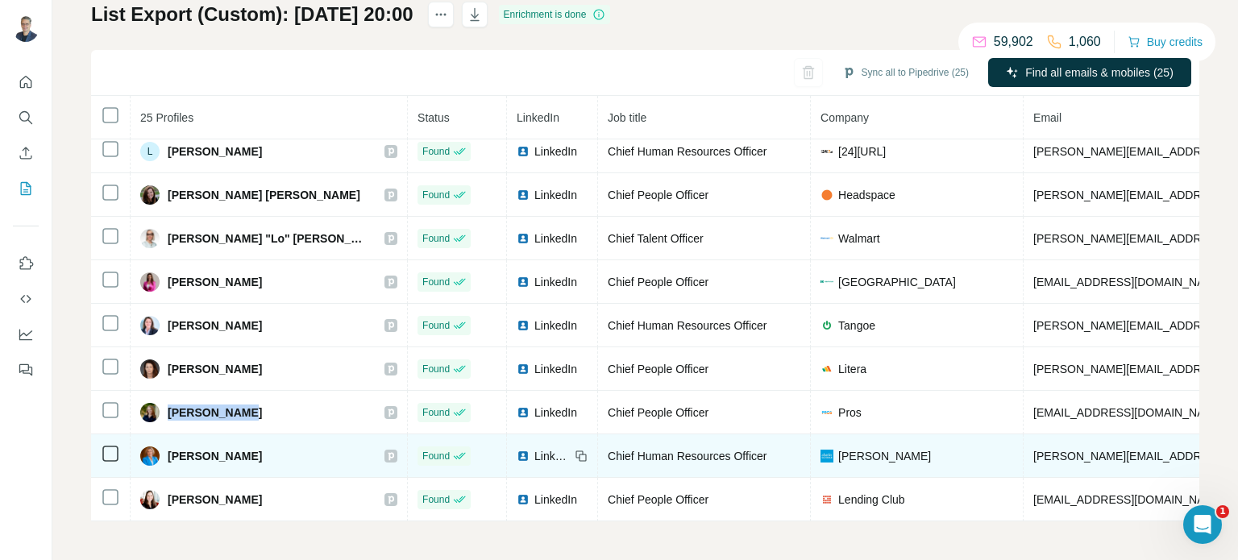
drag, startPoint x: 168, startPoint y: 450, endPoint x: 264, endPoint y: 451, distance: 96.7
click at [264, 451] on div "[PERSON_NAME]" at bounding box center [268, 456] width 257 height 19
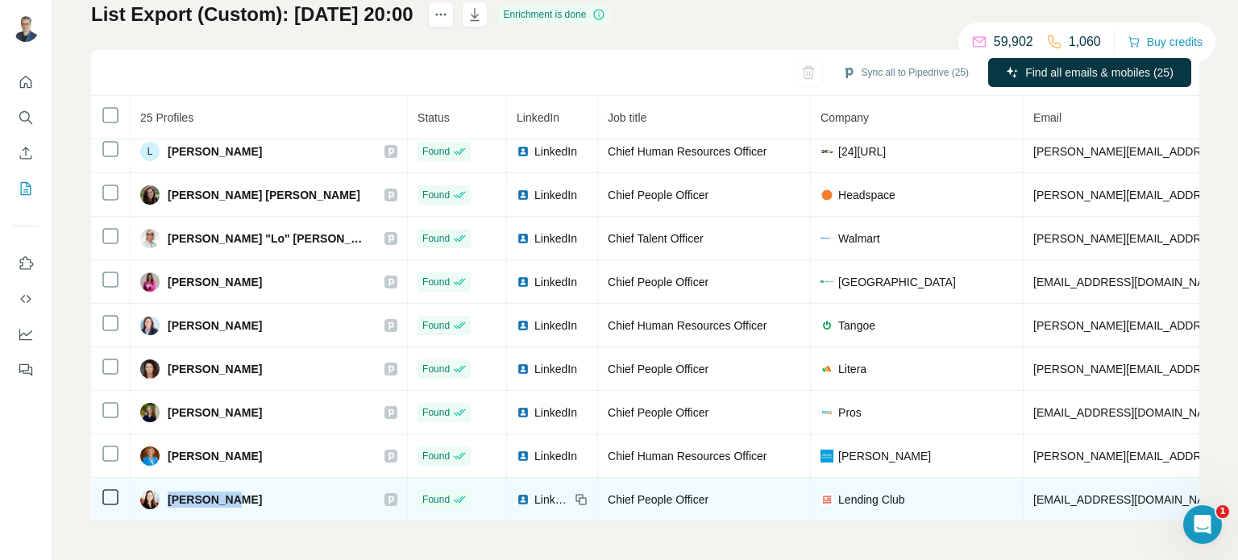
drag, startPoint x: 168, startPoint y: 490, endPoint x: 225, endPoint y: 490, distance: 56.4
click at [225, 492] on span "[PERSON_NAME]" at bounding box center [215, 500] width 94 height 16
